Goal: Find contact information: Find contact information

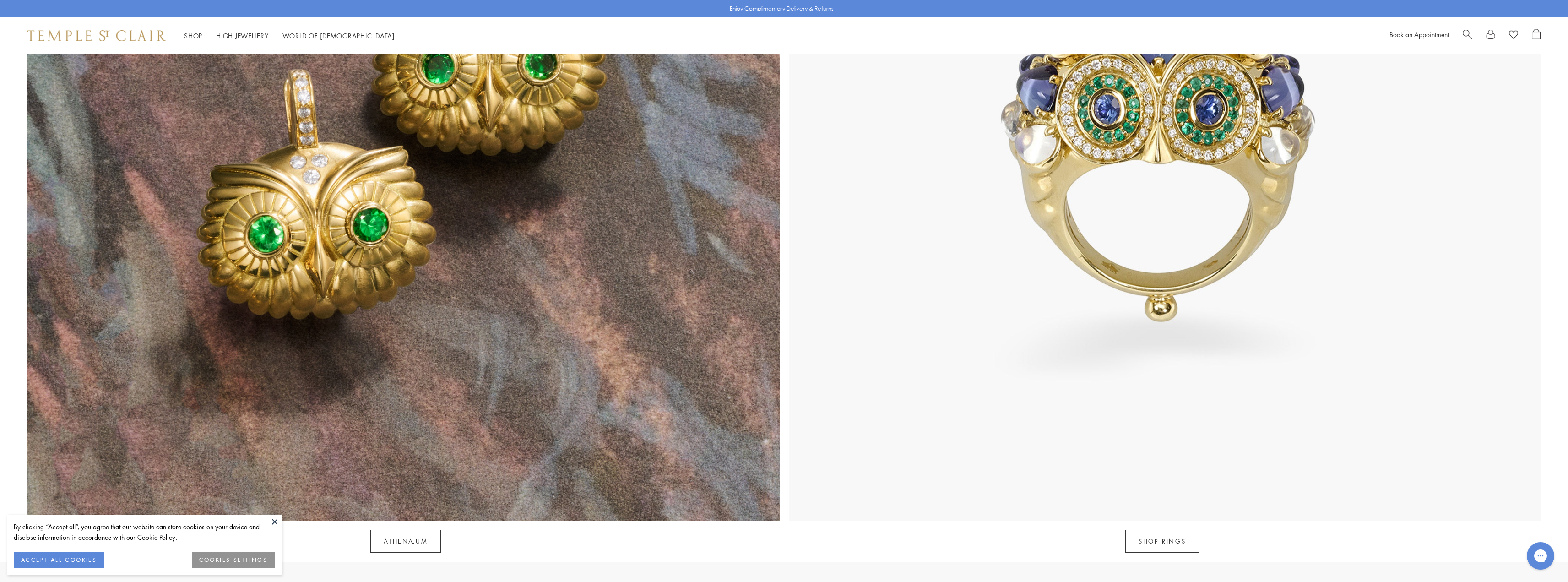
scroll to position [1695, 0]
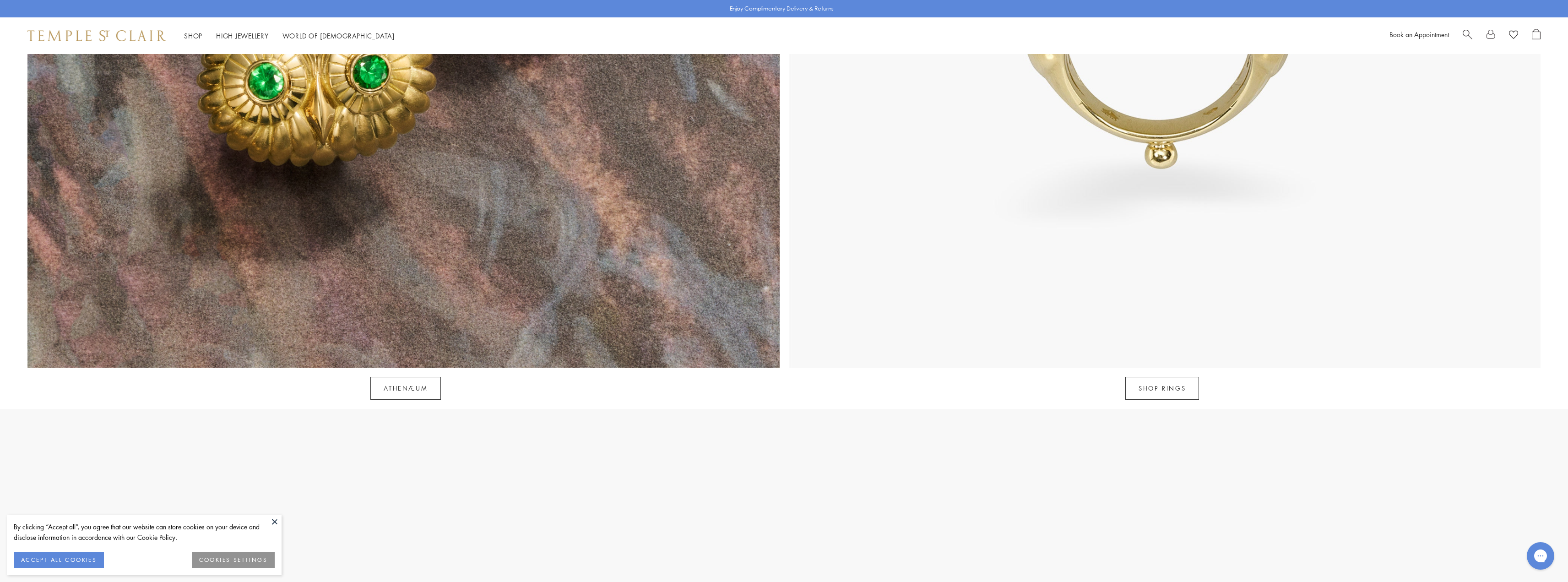
click at [272, 523] on button at bounding box center [275, 521] width 14 height 14
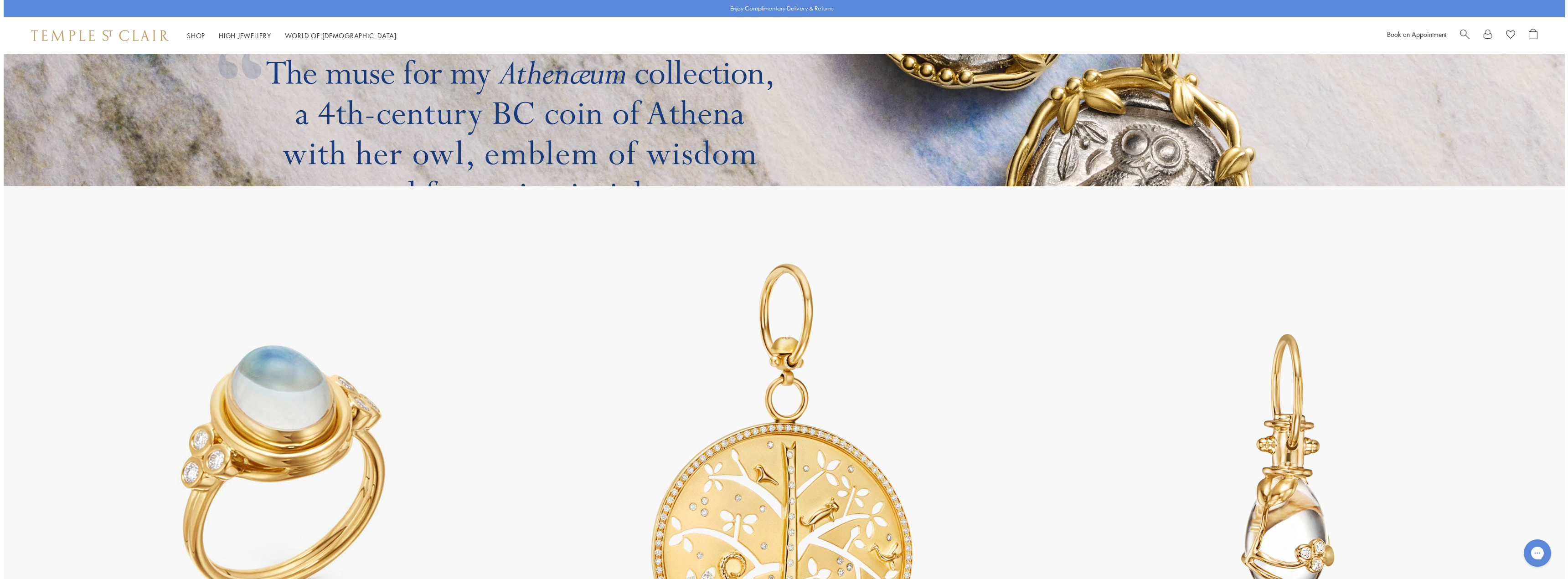
scroll to position [2881, 0]
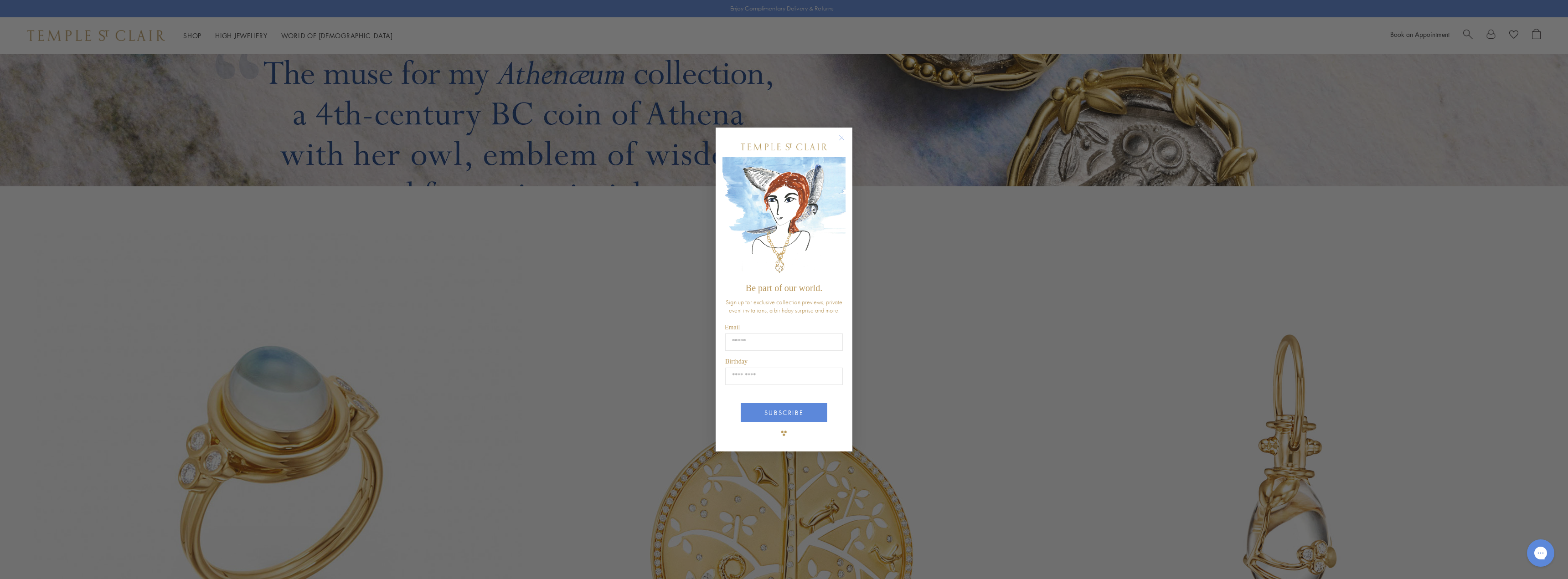
click at [845, 133] on circle "Close dialog" at bounding box center [842, 137] width 11 height 11
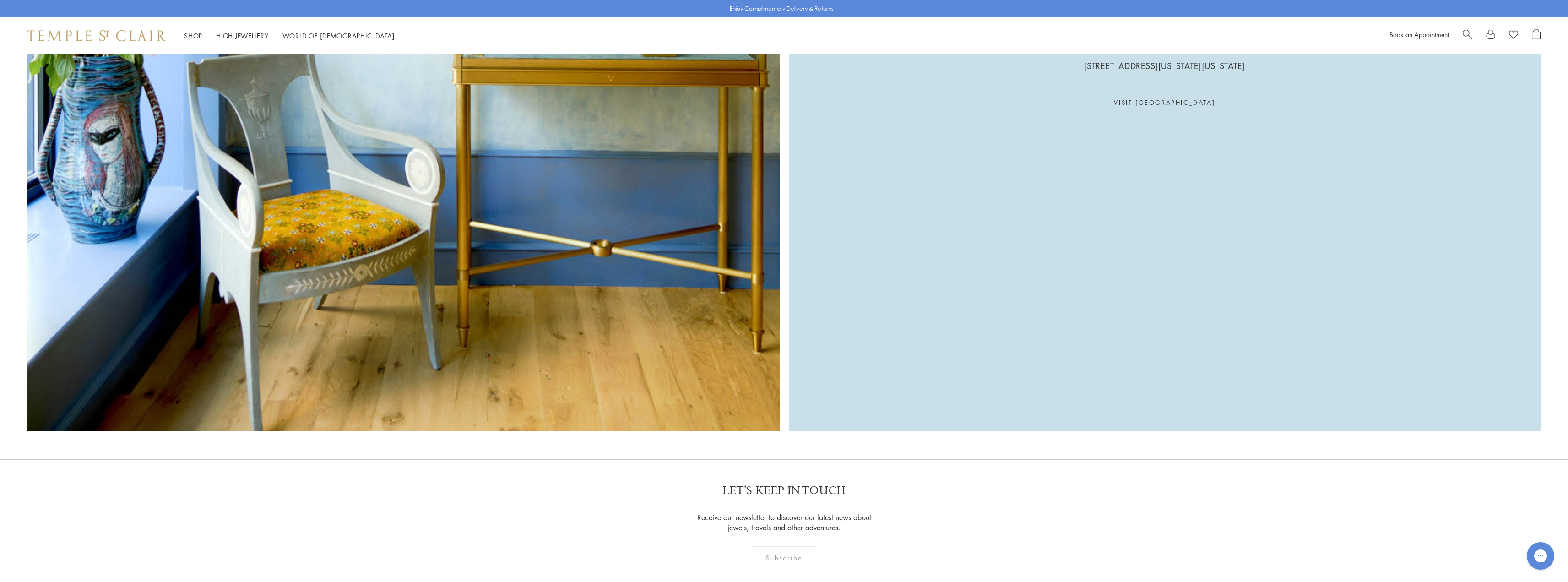
scroll to position [4332, 0]
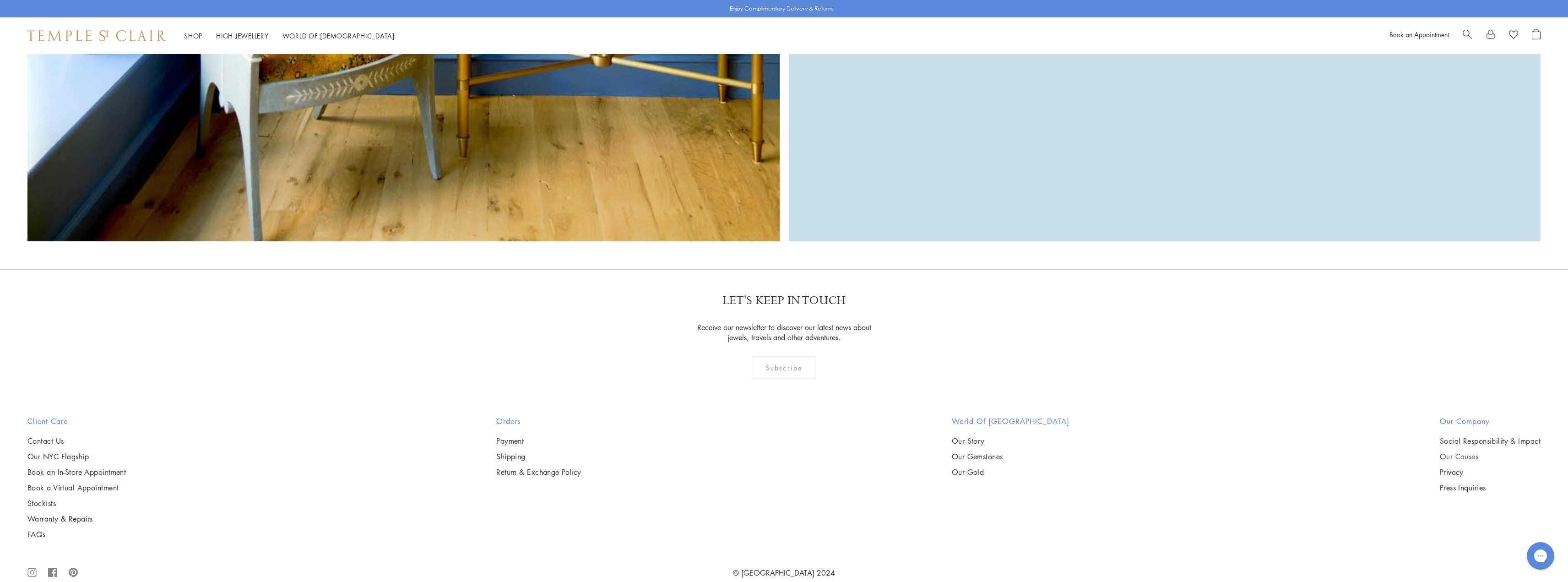
click at [1453, 452] on link "Our Causes" at bounding box center [1490, 456] width 101 height 10
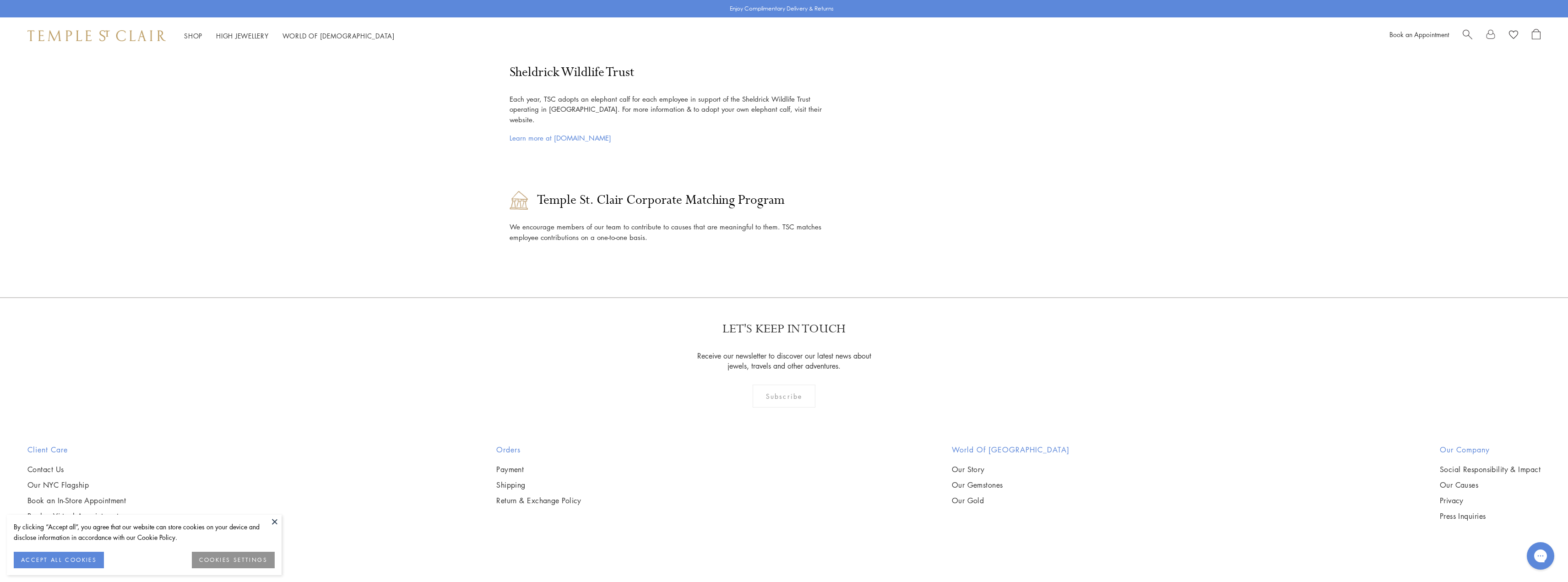
scroll to position [1914, 0]
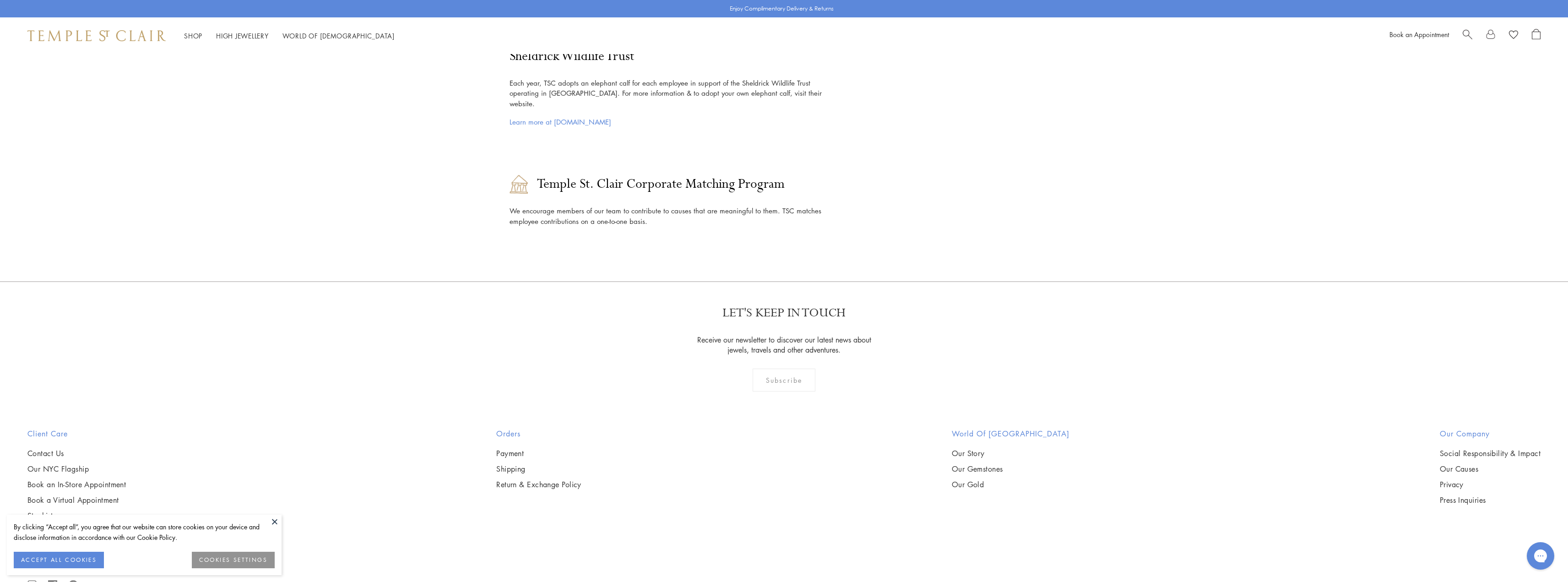
click at [273, 522] on button at bounding box center [275, 521] width 14 height 14
click at [41, 449] on link "Contact Us" at bounding box center [77, 453] width 98 height 10
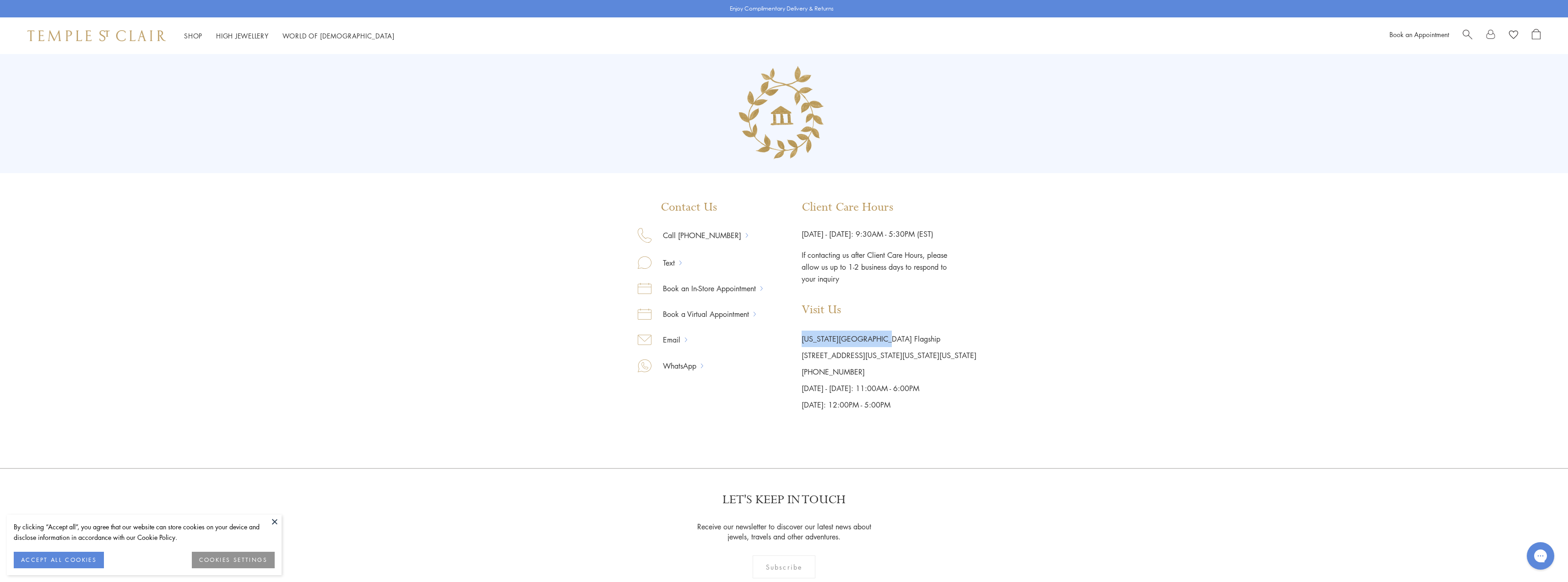
drag, startPoint x: 889, startPoint y: 337, endPoint x: 805, endPoint y: 340, distance: 84.1
click at [805, 340] on div "Contact Us Call [PHONE_NUMBER] Text Book an In-Store Appointment Book a Virtual…" at bounding box center [784, 307] width 385 height 213
copy p "New York City Flagship"
